Goal: Entertainment & Leisure: Consume media (video, audio)

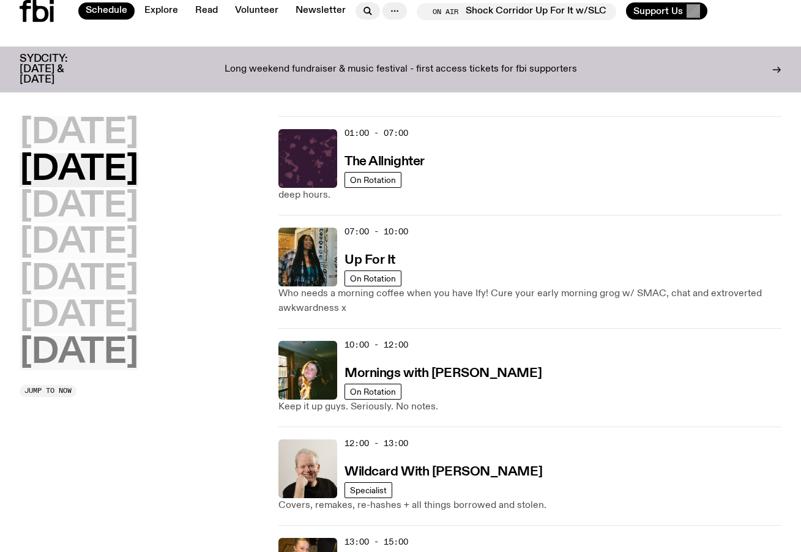
click at [119, 348] on h2 "[DATE]" at bounding box center [79, 353] width 119 height 34
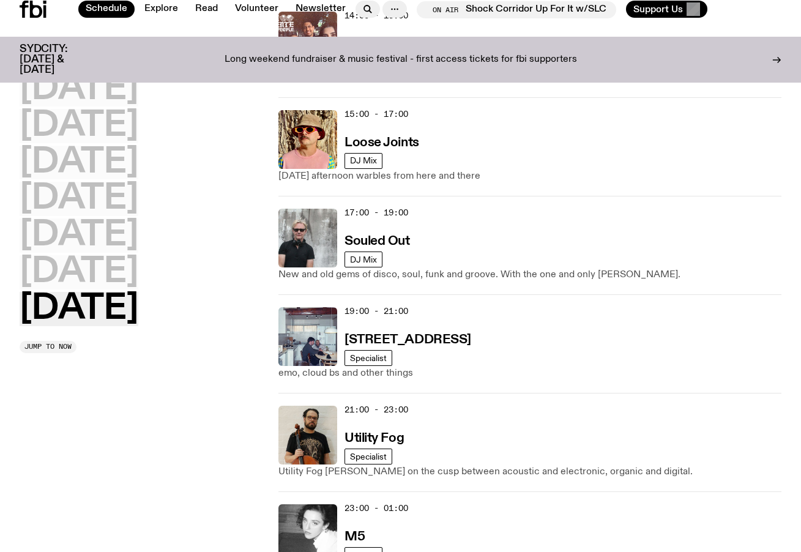
scroll to position [829, 0]
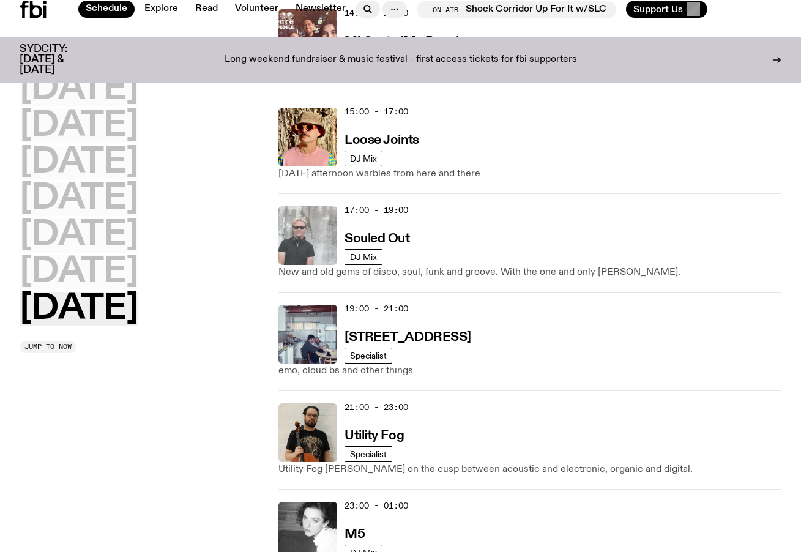
click at [313, 213] on img at bounding box center [307, 235] width 59 height 59
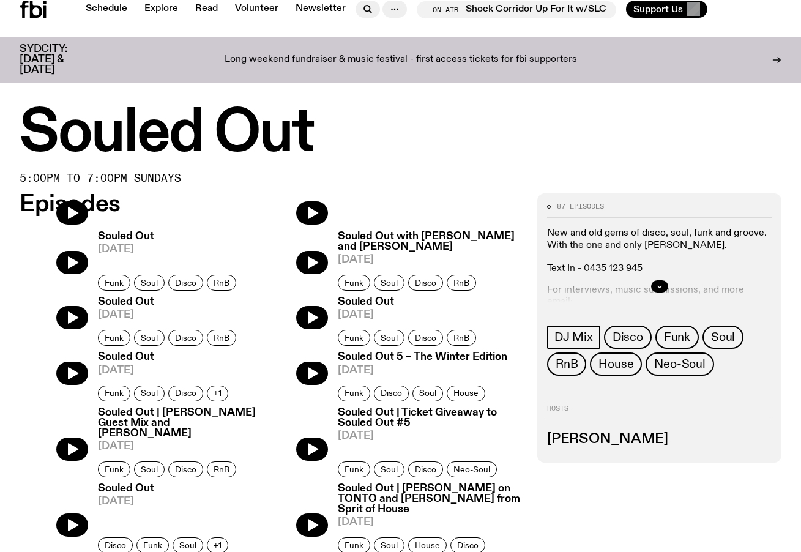
scroll to position [427, 0]
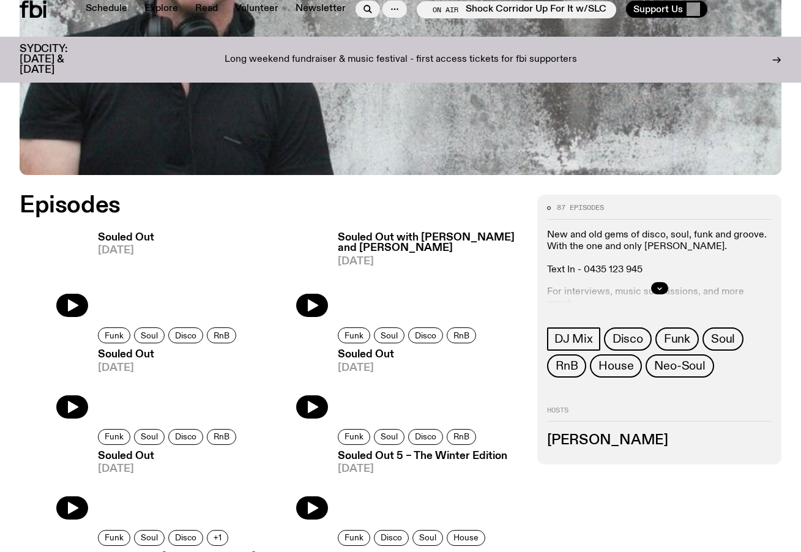
click at [80, 309] on img at bounding box center [54, 271] width 69 height 91
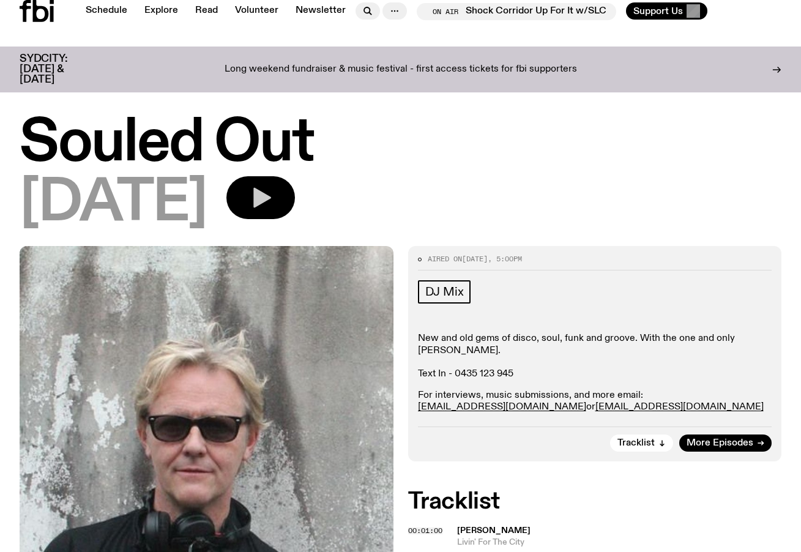
click at [273, 199] on icon "button" at bounding box center [260, 197] width 24 height 24
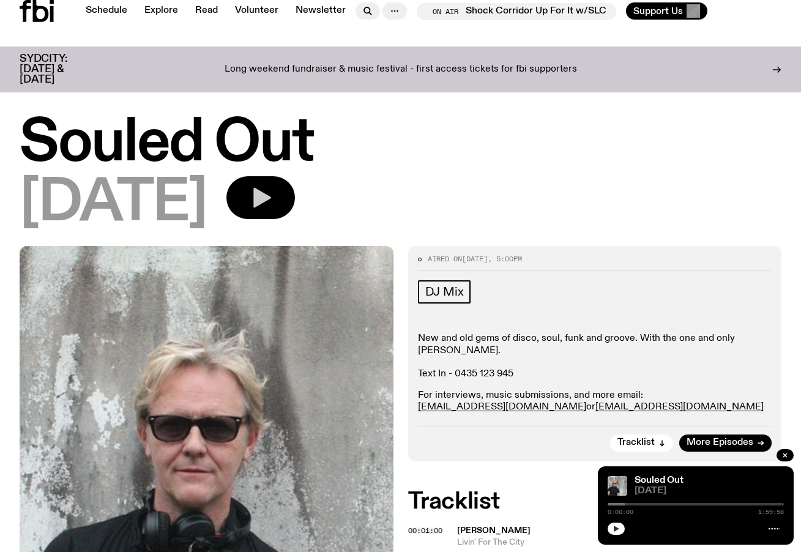
click at [614, 529] on icon "button" at bounding box center [615, 528] width 7 height 7
